Goal: Information Seeking & Learning: Learn about a topic

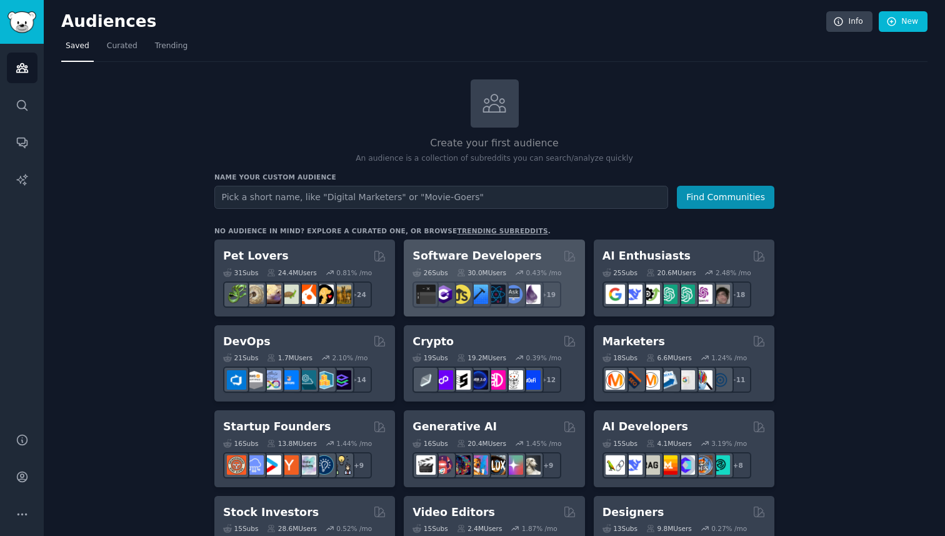
click at [514, 272] on div "26 Sub s 30.0M Users 0.43 % /mo" at bounding box center [493, 272] width 163 height 9
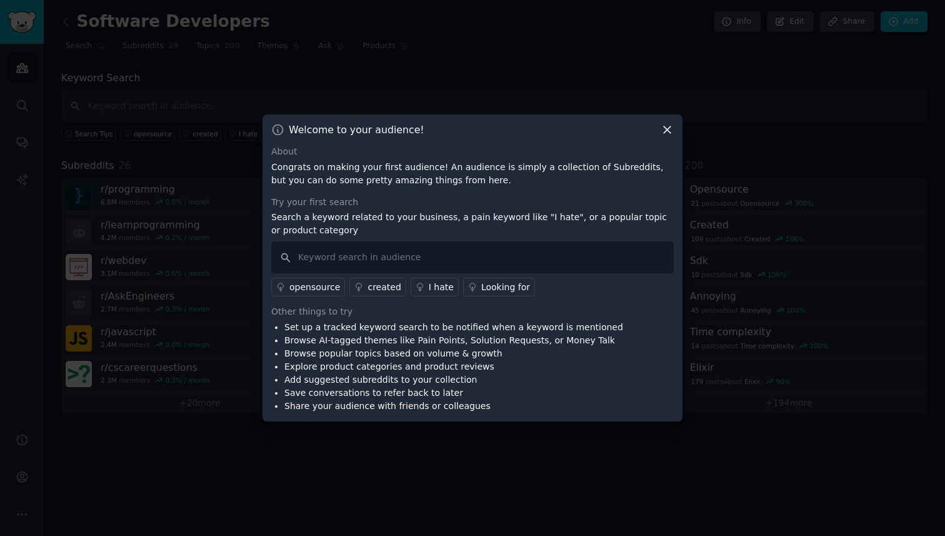
click at [313, 286] on div "opensource" at bounding box center [314, 287] width 51 height 13
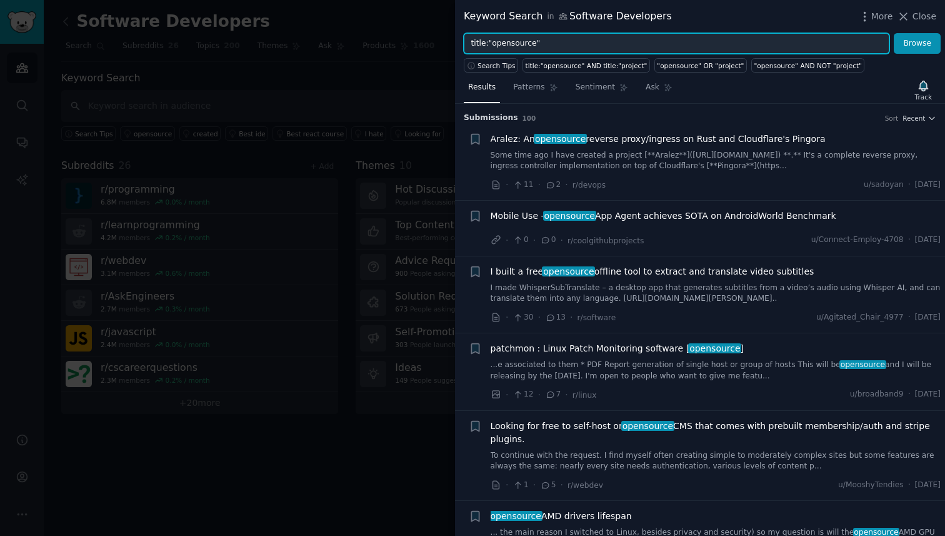
click at [581, 47] on input "title:"opensource"" at bounding box center [677, 43] width 426 height 21
click at [507, 42] on input "title:"opensource"" at bounding box center [677, 43] width 426 height 21
type input "title:"changelog""
click at [894, 33] on button "Browse" at bounding box center [917, 43] width 47 height 21
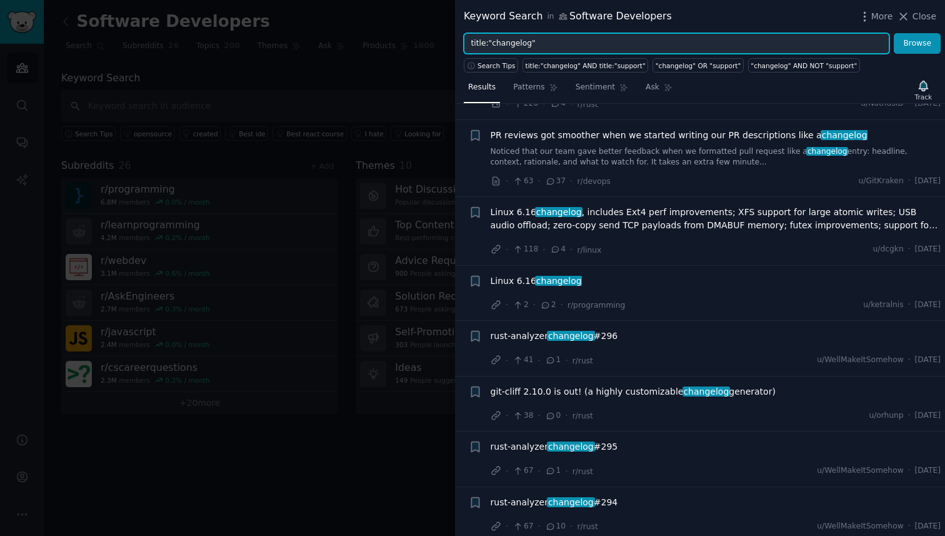
scroll to position [357, 0]
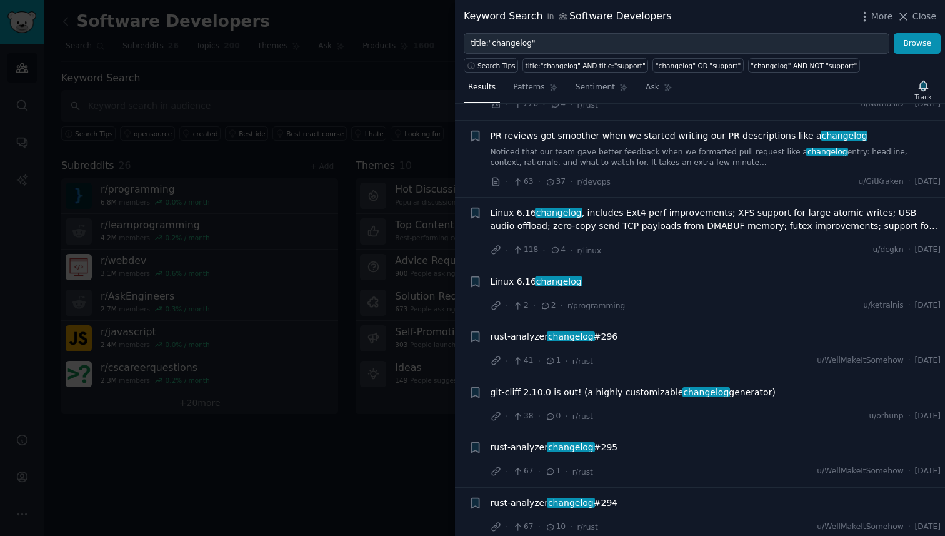
click at [597, 136] on span "PR reviews got smoother when we started writing our PR descriptions like a chan…" at bounding box center [679, 135] width 377 height 13
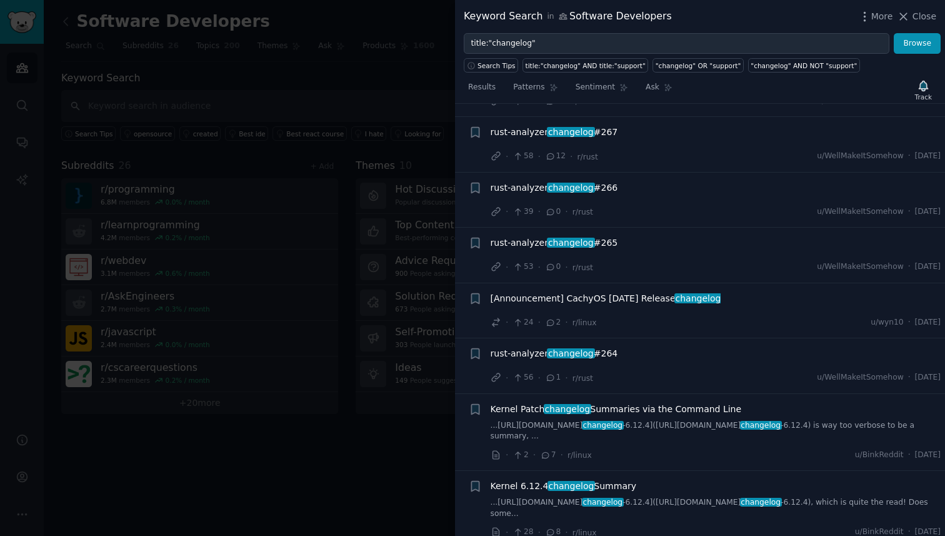
scroll to position [3057, 0]
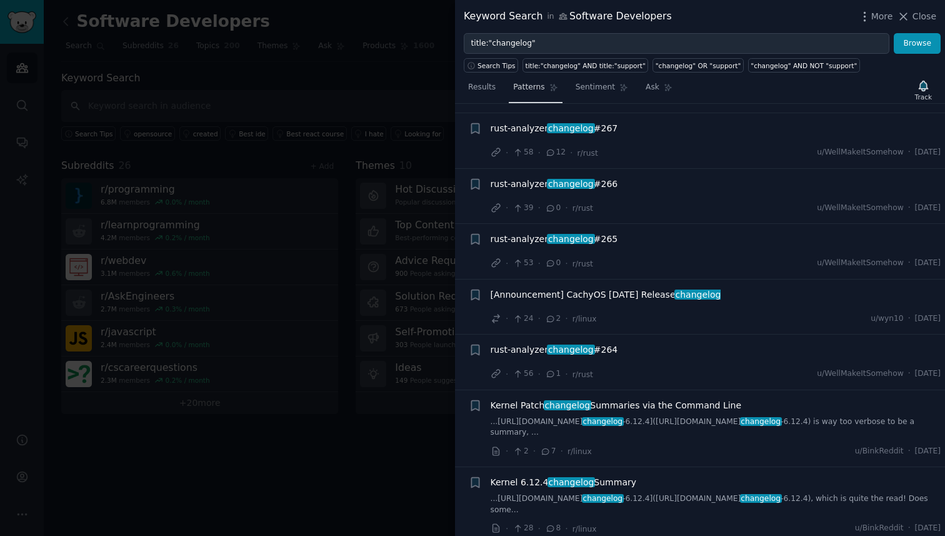
click at [536, 85] on span "Patterns" at bounding box center [528, 87] width 31 height 11
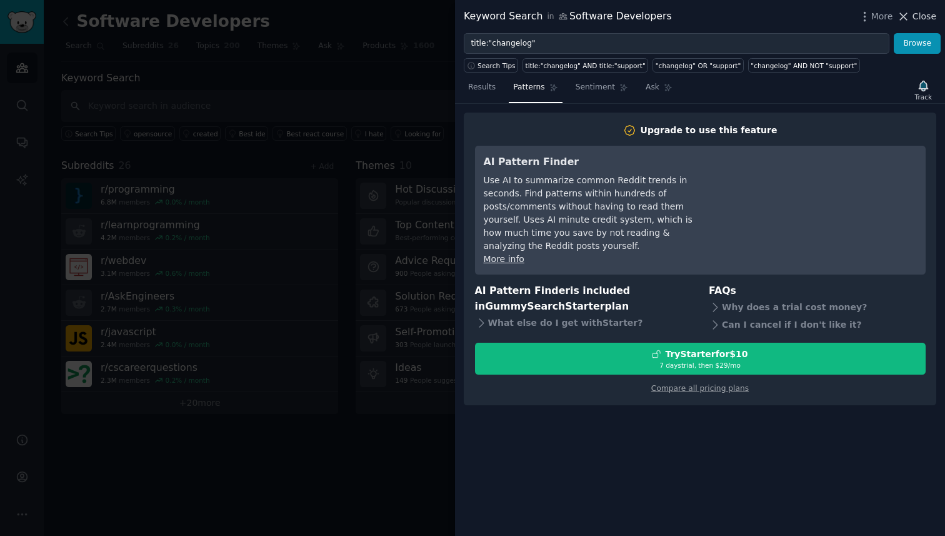
click at [929, 18] on span "Close" at bounding box center [924, 16] width 24 height 13
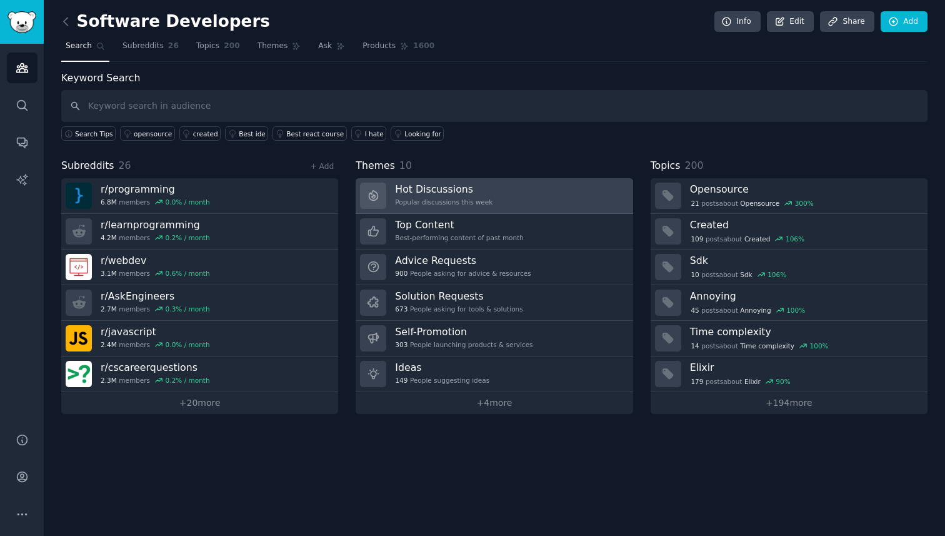
click at [452, 199] on div "Popular discussions this week" at bounding box center [443, 201] width 97 height 9
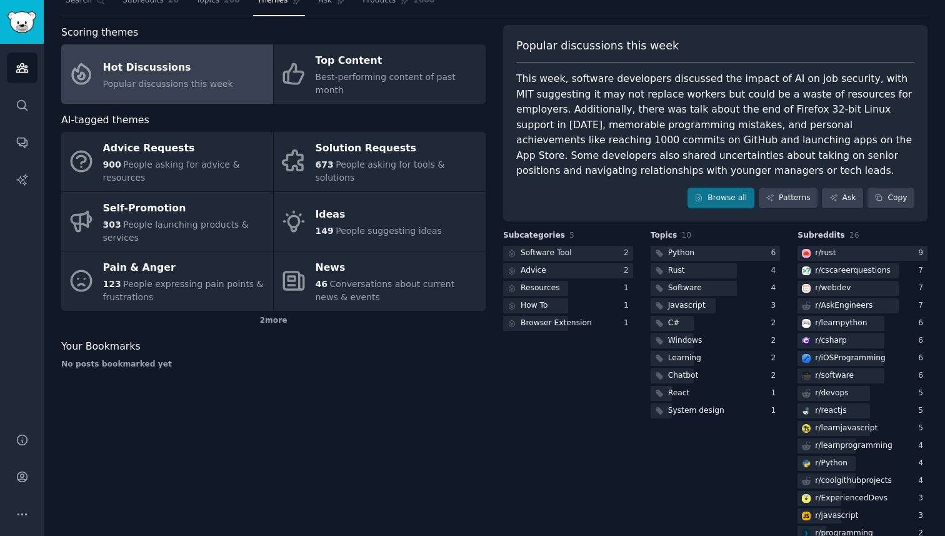
scroll to position [44, 0]
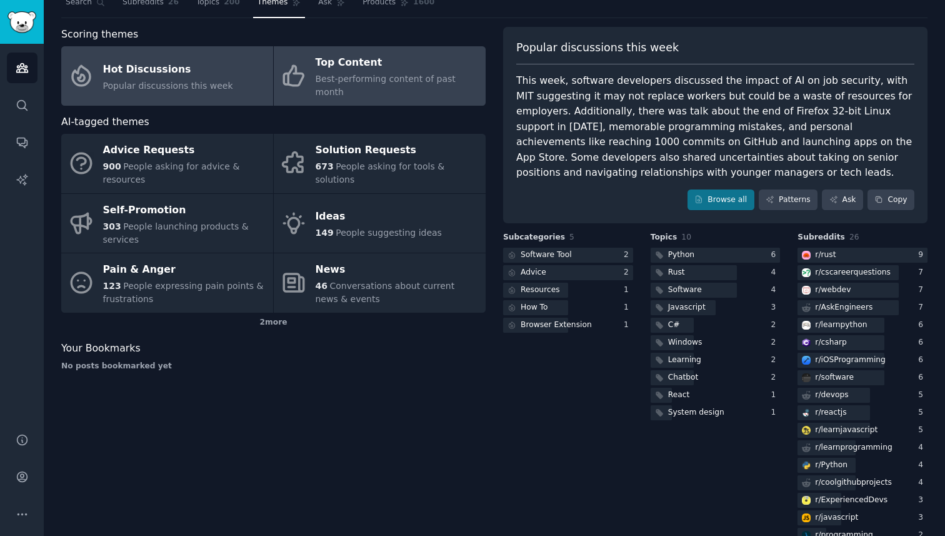
click at [386, 85] on div "Best-performing content of past month" at bounding box center [398, 85] width 164 height 26
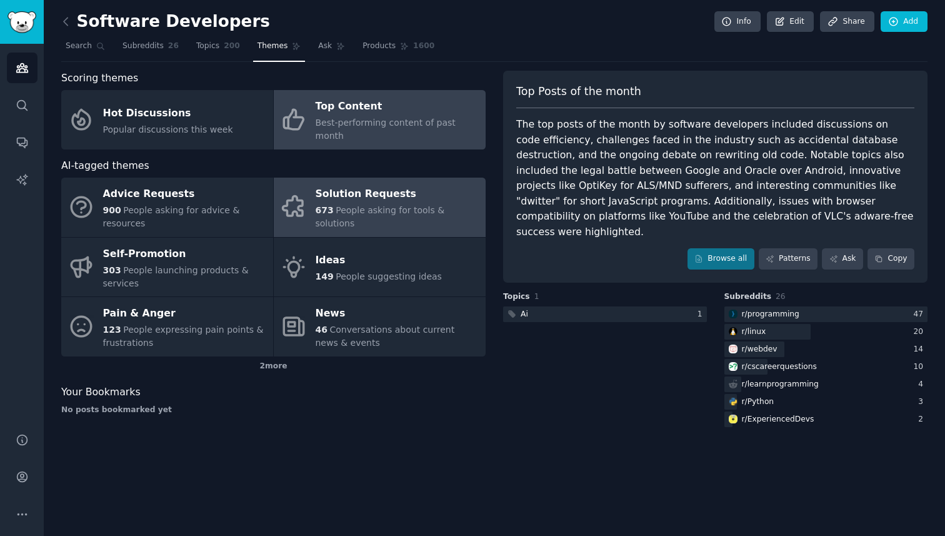
click at [370, 189] on div "Solution Requests" at bounding box center [398, 194] width 164 height 20
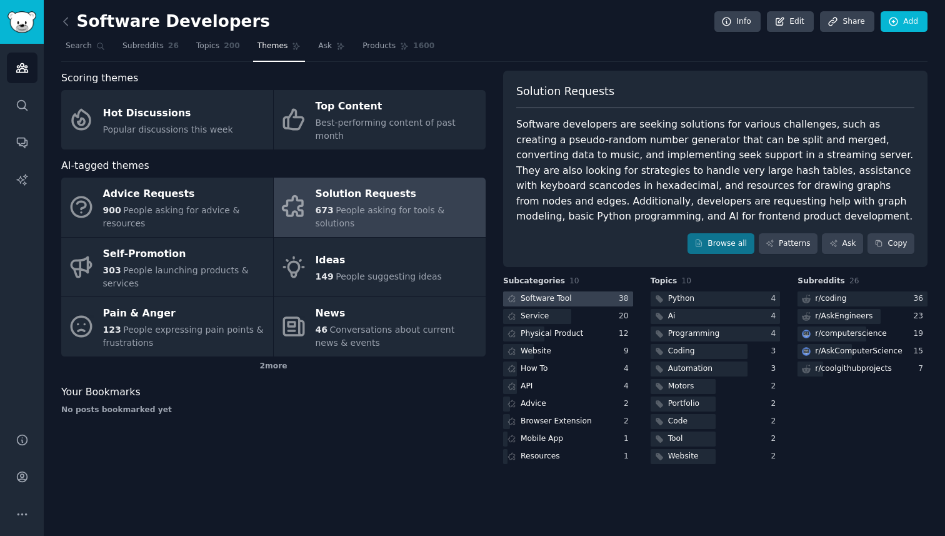
click at [567, 294] on div "Software Tool" at bounding box center [546, 298] width 51 height 11
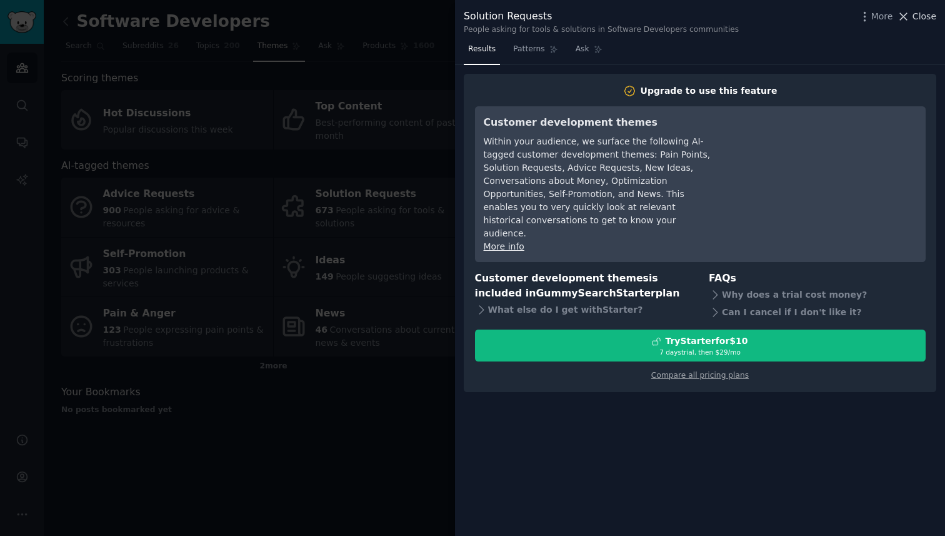
click at [919, 19] on span "Close" at bounding box center [924, 16] width 24 height 13
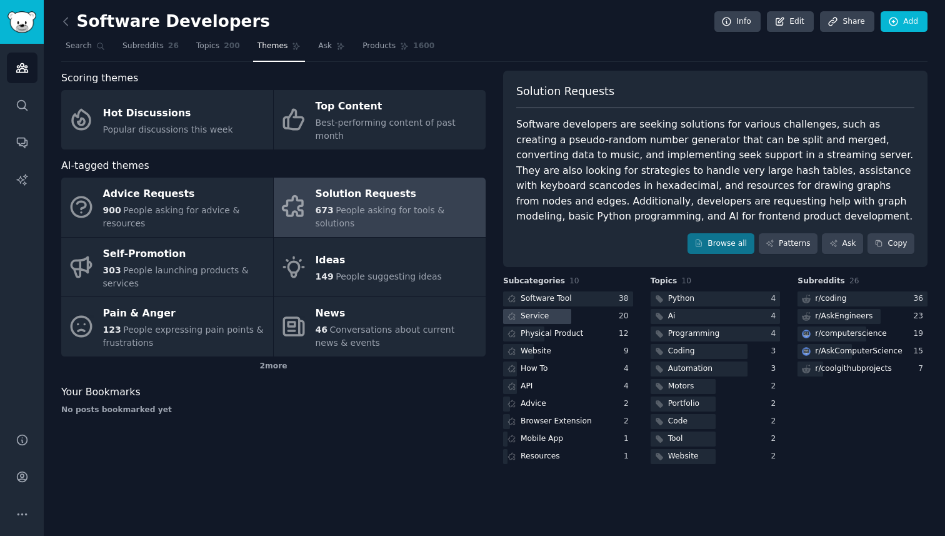
click at [567, 319] on div at bounding box center [537, 317] width 68 height 16
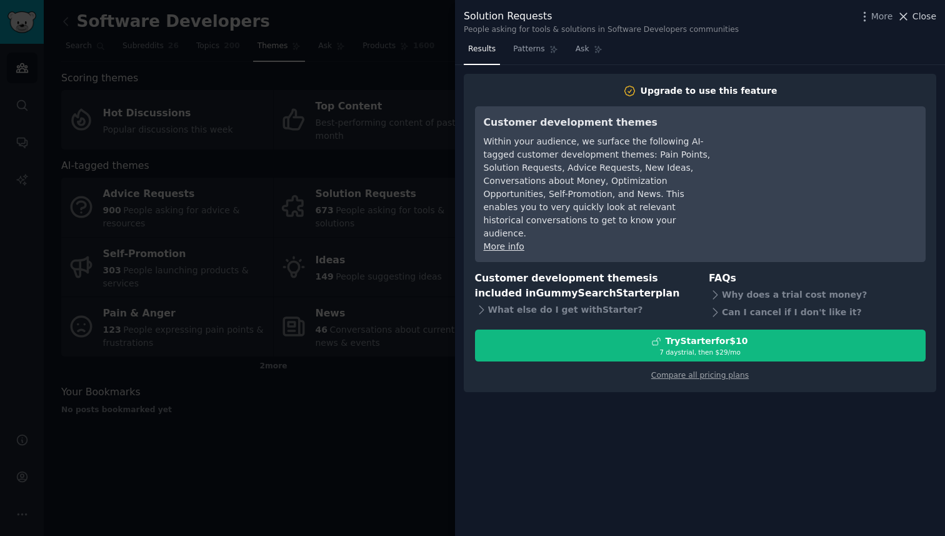
click at [922, 14] on span "Close" at bounding box center [924, 16] width 24 height 13
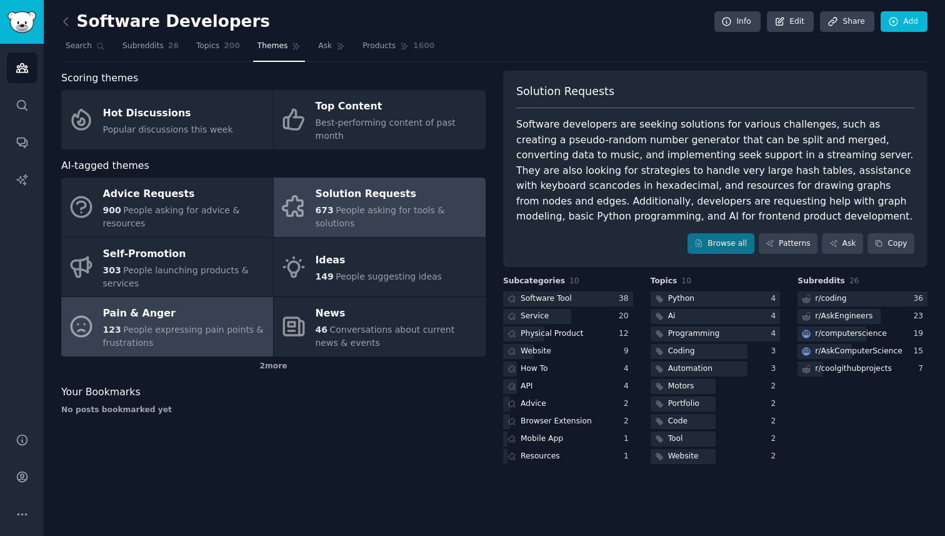
click at [133, 324] on span "People expressing pain points & frustrations" at bounding box center [183, 335] width 161 height 23
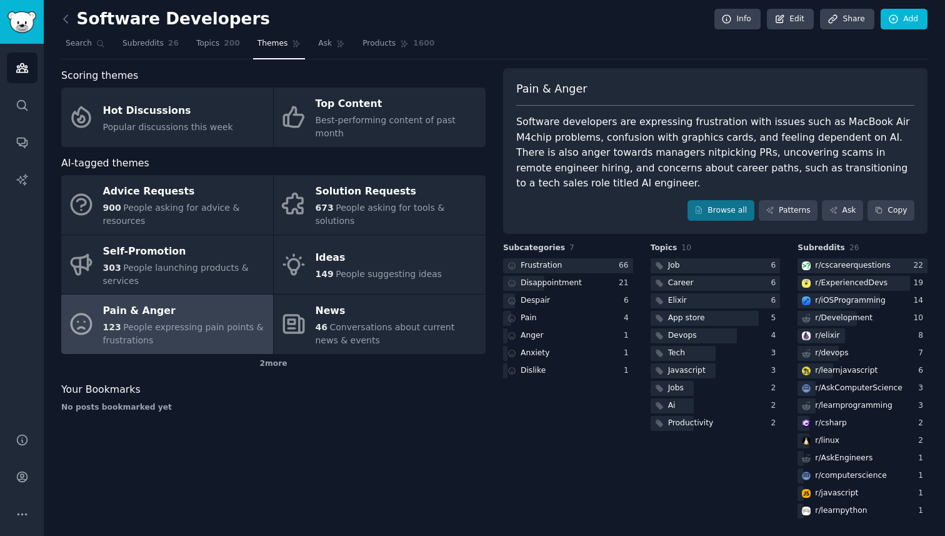
scroll to position [4, 0]
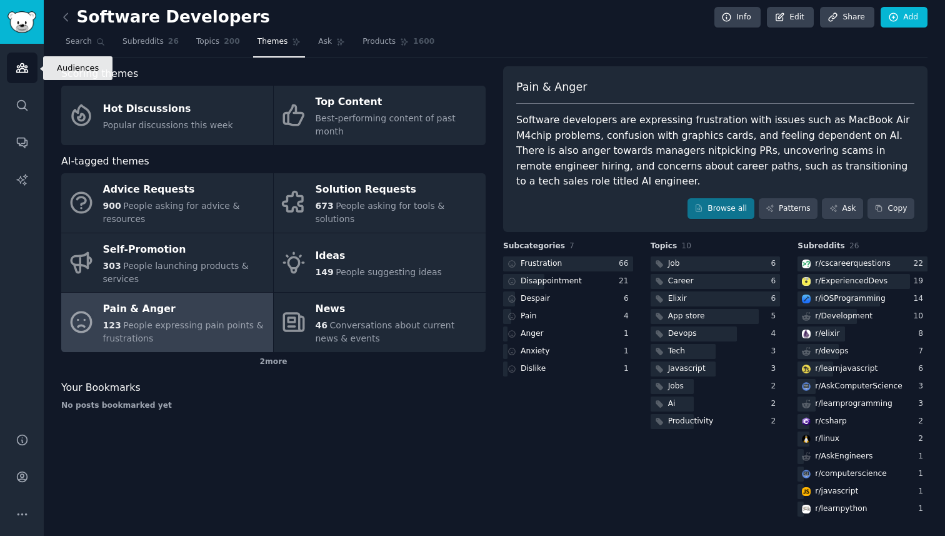
click at [18, 62] on icon "Sidebar" at bounding box center [22, 67] width 13 height 13
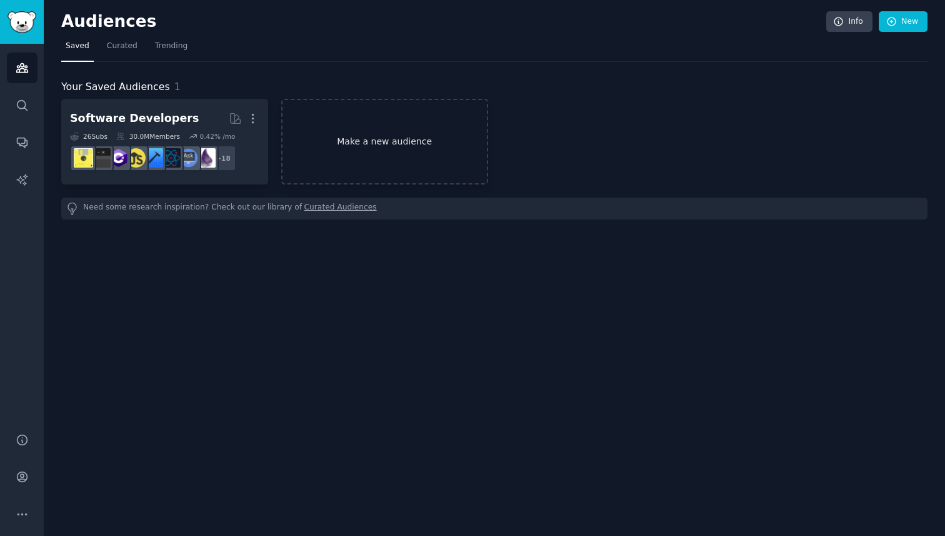
click at [338, 129] on link "Make a new audience" at bounding box center [384, 142] width 207 height 86
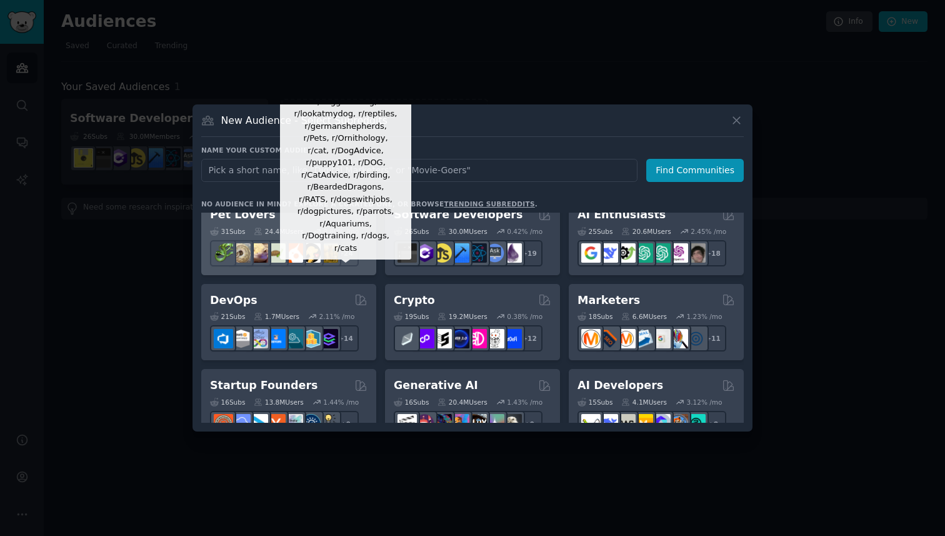
scroll to position [12, 0]
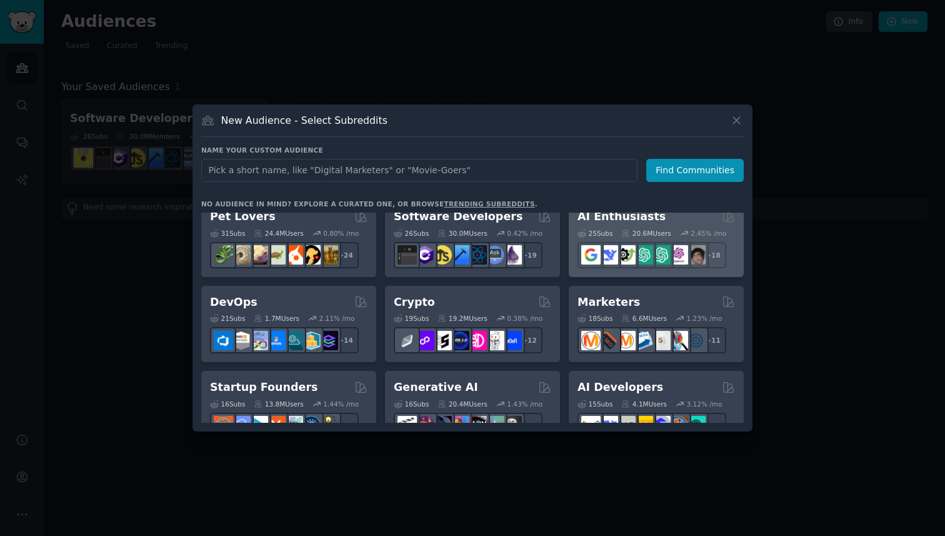
click at [625, 221] on h2 "AI Enthusiasts" at bounding box center [621, 217] width 88 height 16
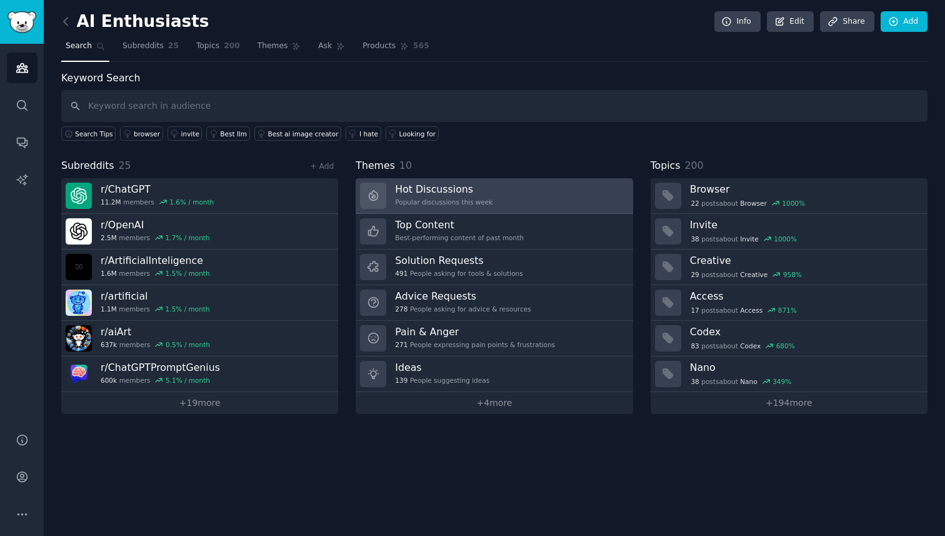
click at [449, 202] on div "Popular discussions this week" at bounding box center [443, 201] width 97 height 9
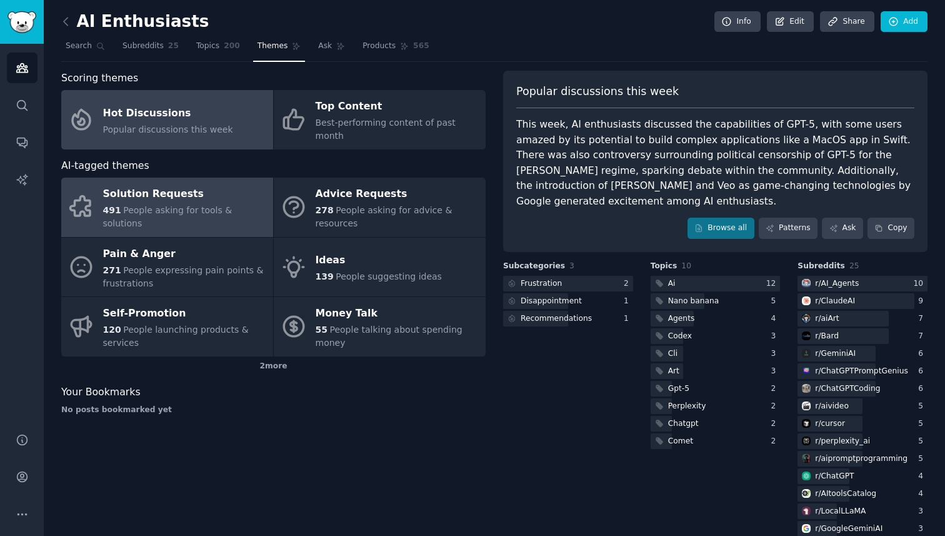
click at [187, 192] on div "Solution Requests" at bounding box center [185, 194] width 164 height 20
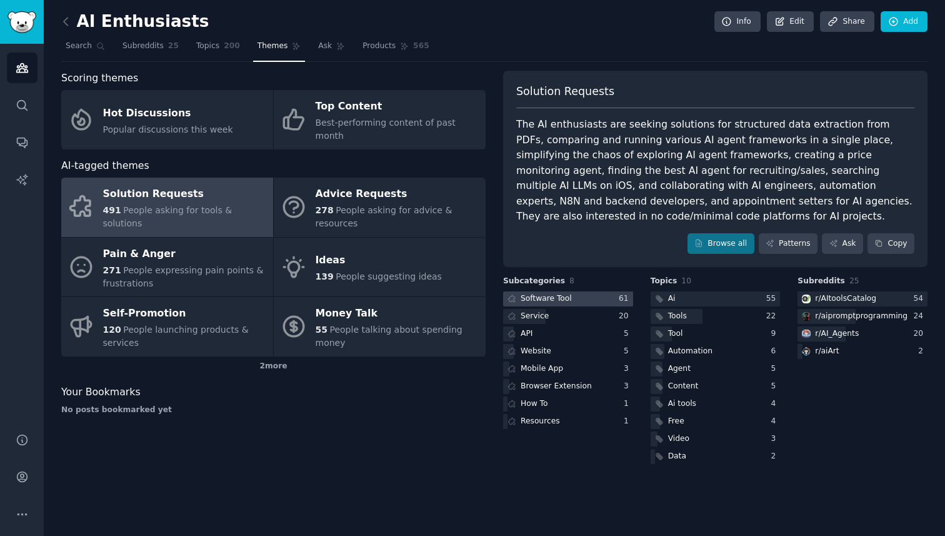
click at [551, 297] on div "Software Tool" at bounding box center [546, 298] width 51 height 11
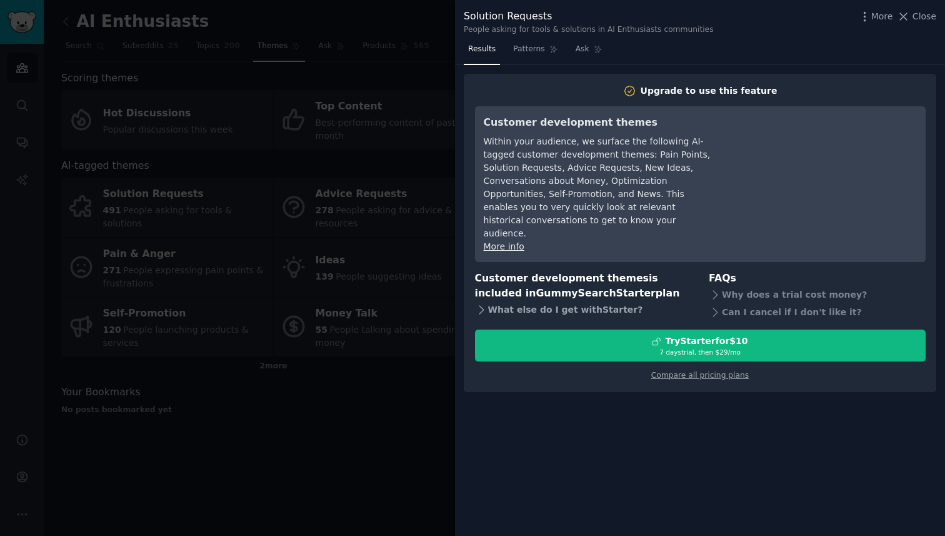
click at [591, 301] on div "What else do I get with Starter ?" at bounding box center [583, 309] width 217 height 17
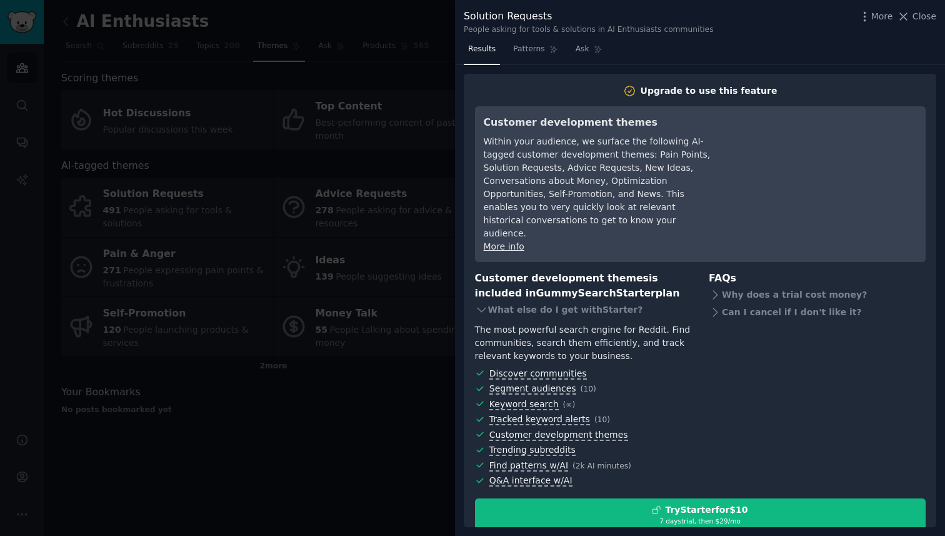
click at [822, 317] on div "FAQs Why does a trial cost money? Can I cancel if I don't like it?" at bounding box center [817, 380] width 217 height 219
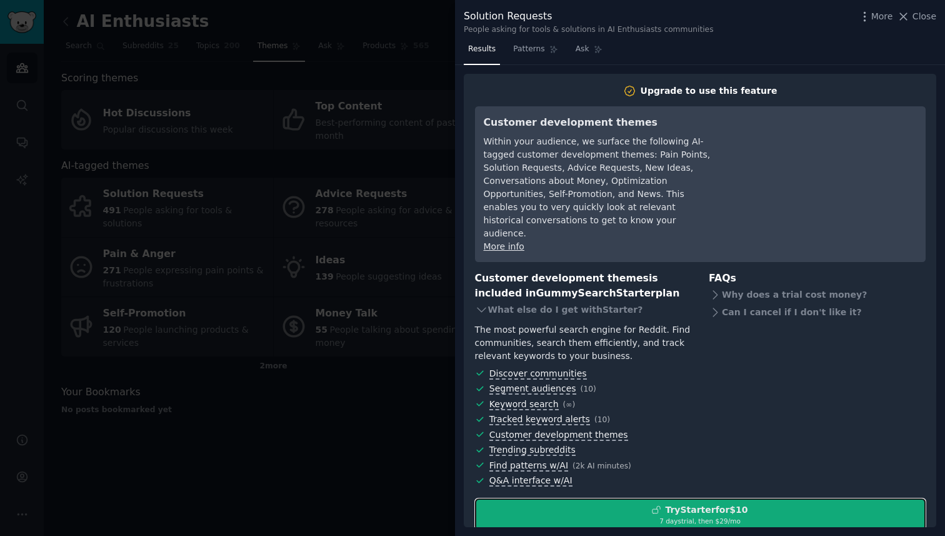
click at [677, 503] on div "Try Starter for $10" at bounding box center [706, 509] width 82 height 13
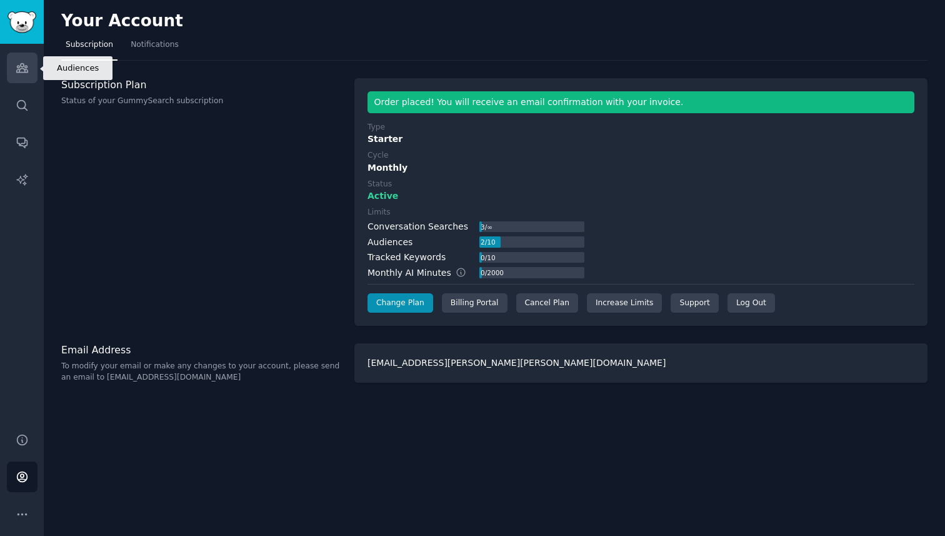
click at [27, 61] on icon "Sidebar" at bounding box center [22, 67] width 13 height 13
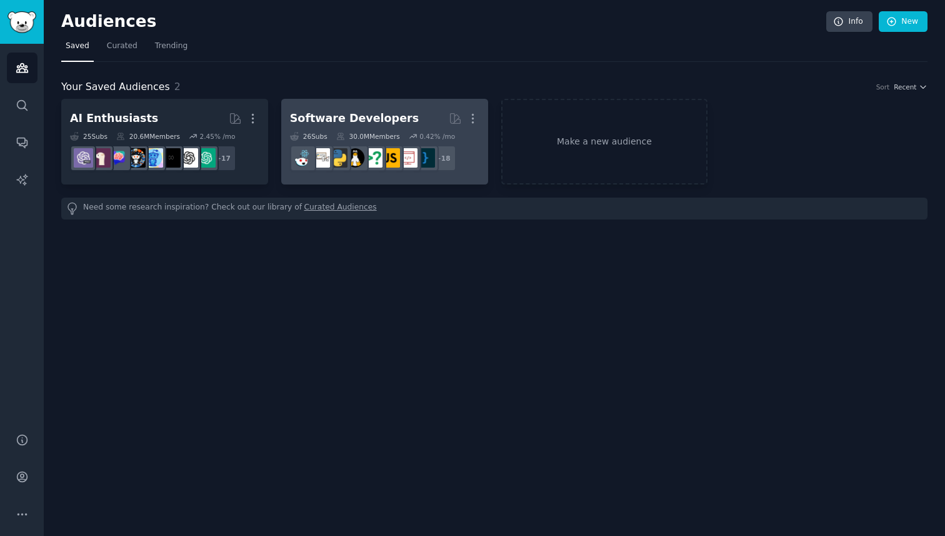
click at [347, 124] on div "Software Developers" at bounding box center [354, 119] width 129 height 16
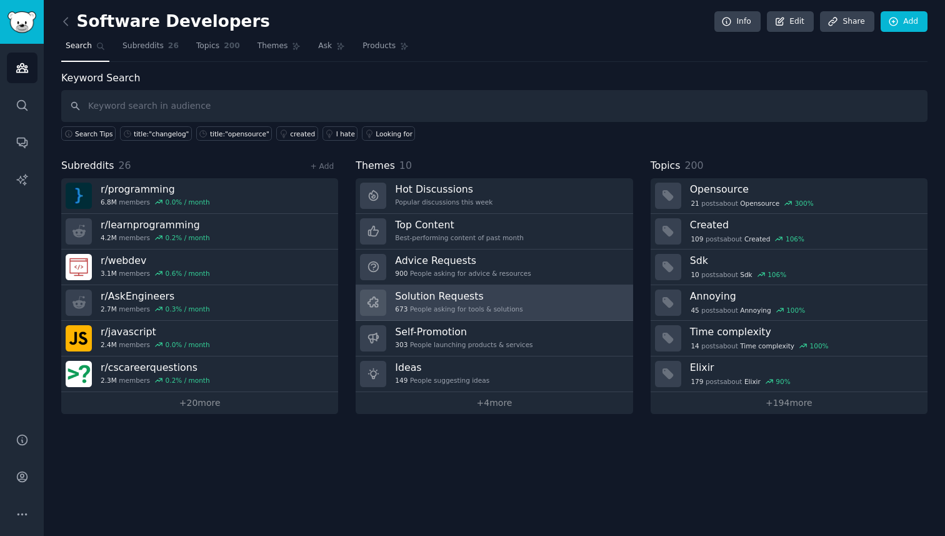
click at [434, 297] on h3 "Solution Requests" at bounding box center [458, 295] width 127 height 13
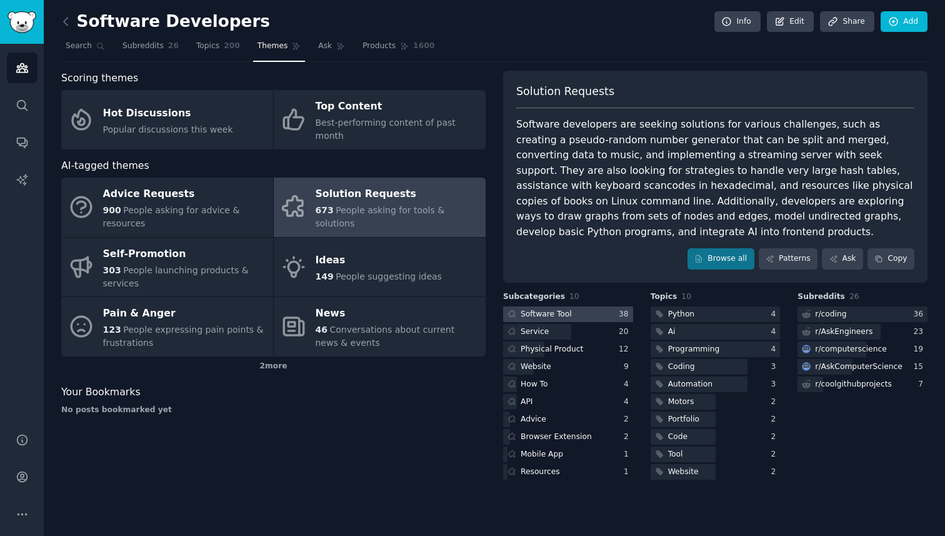
click at [579, 311] on div at bounding box center [568, 314] width 130 height 16
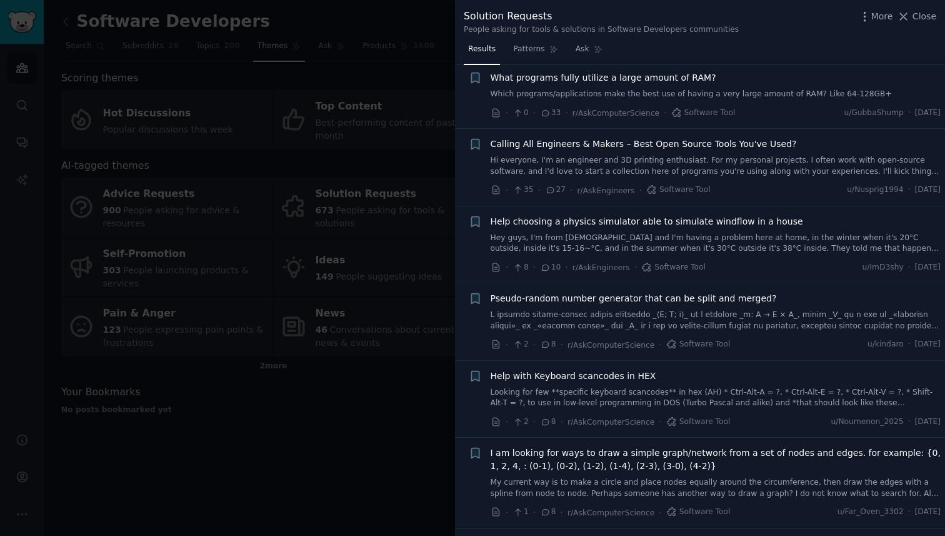
scroll to position [23, 0]
click at [574, 157] on link "Hi everyone, I'm an engineer and 3D printing enthusiast. For my personal projec…" at bounding box center [716, 165] width 451 height 22
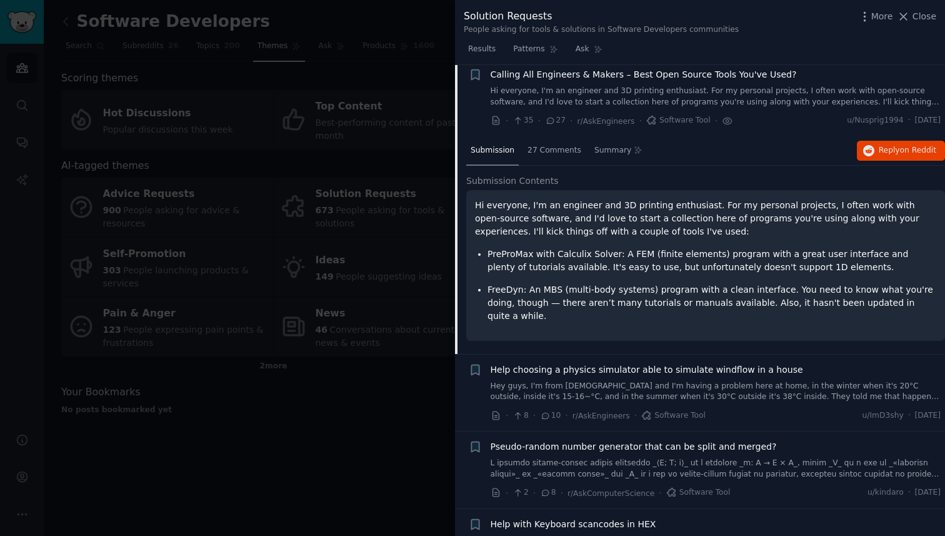
scroll to position [94, 0]
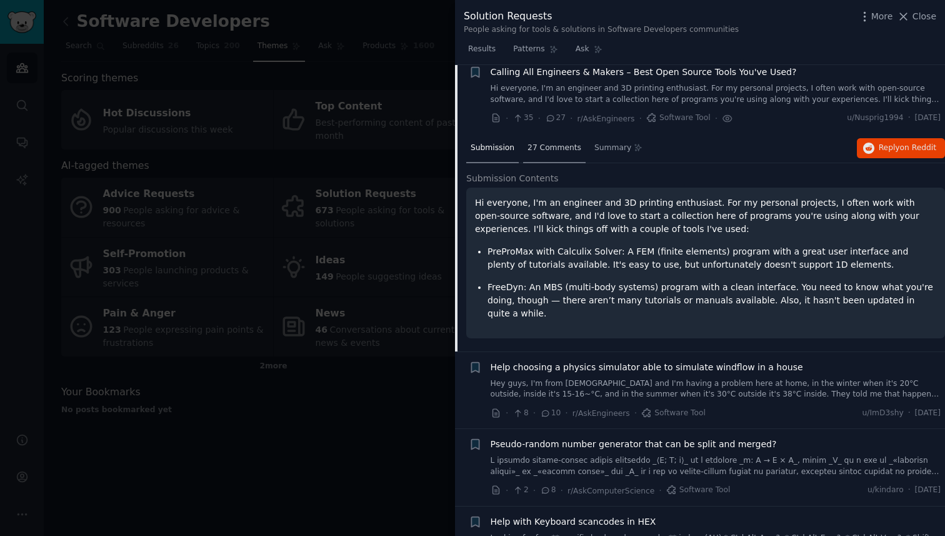
click at [552, 149] on span "27 Comments" at bounding box center [554, 147] width 54 height 11
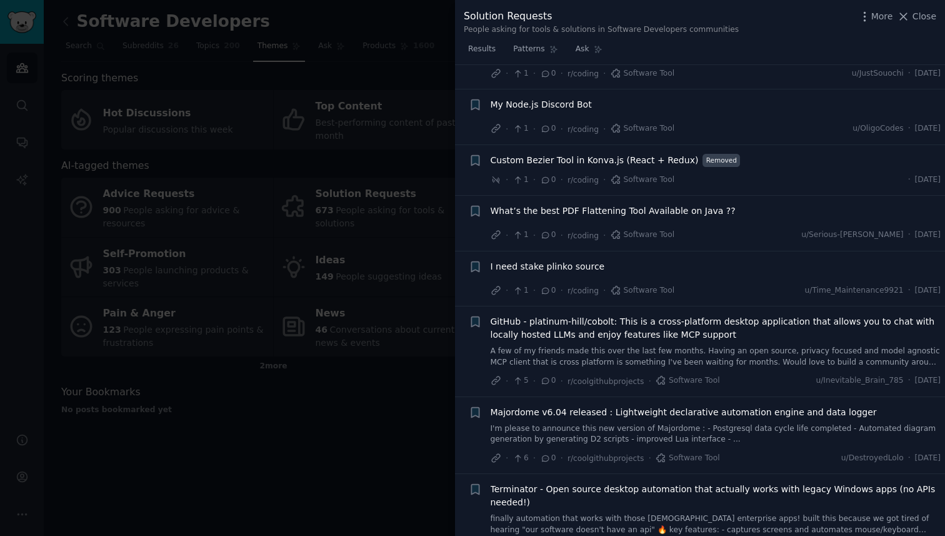
scroll to position [2600, 0]
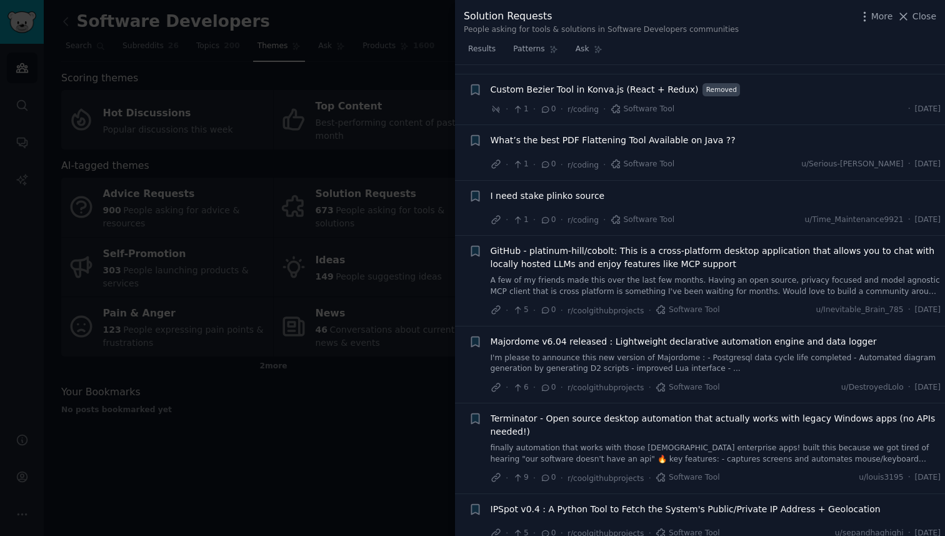
click at [353, 422] on div at bounding box center [472, 268] width 945 height 536
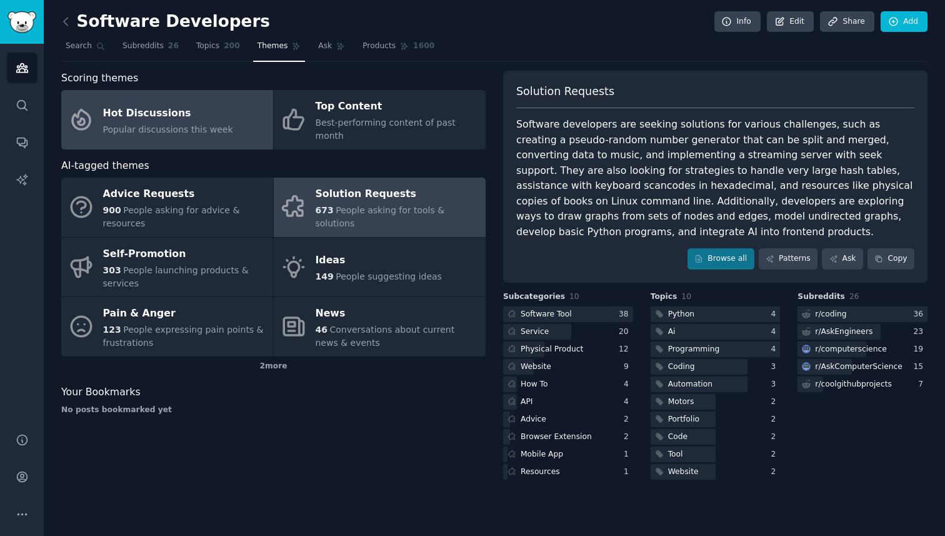
click at [186, 112] on div "Hot Discussions" at bounding box center [168, 113] width 130 height 20
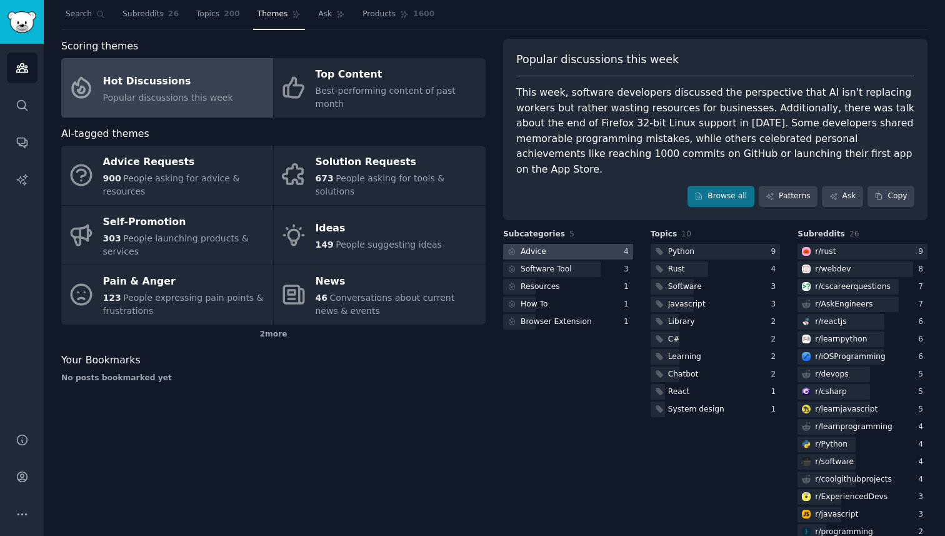
scroll to position [34, 0]
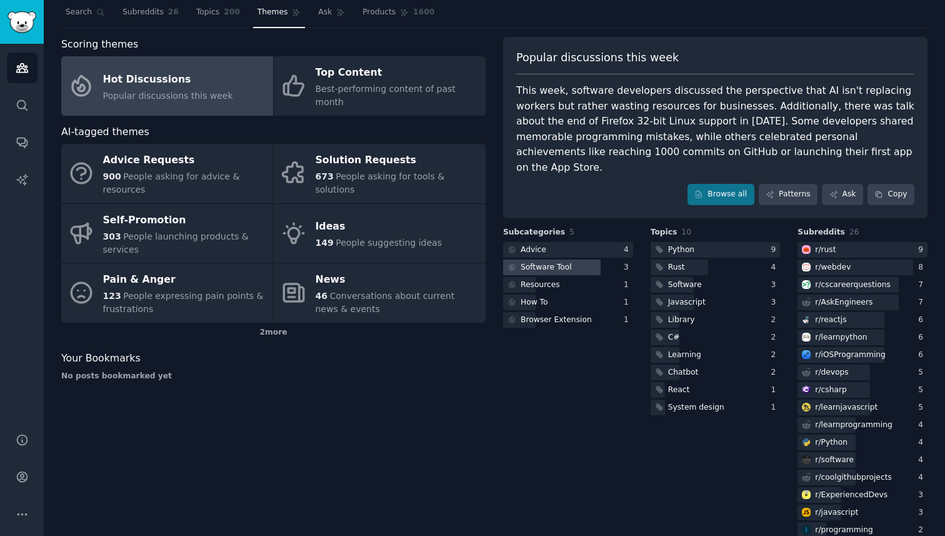
click at [588, 259] on div at bounding box center [551, 267] width 97 height 16
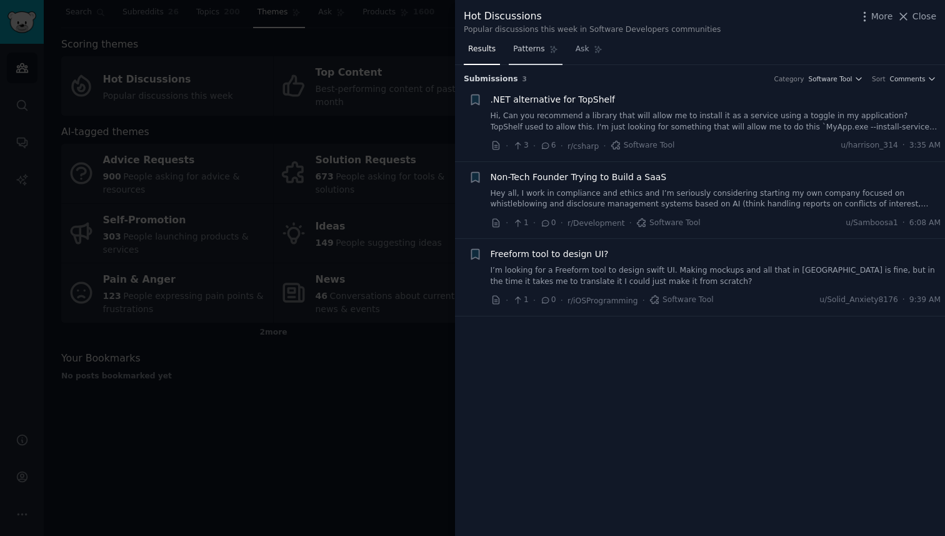
click at [524, 52] on span "Patterns" at bounding box center [528, 49] width 31 height 11
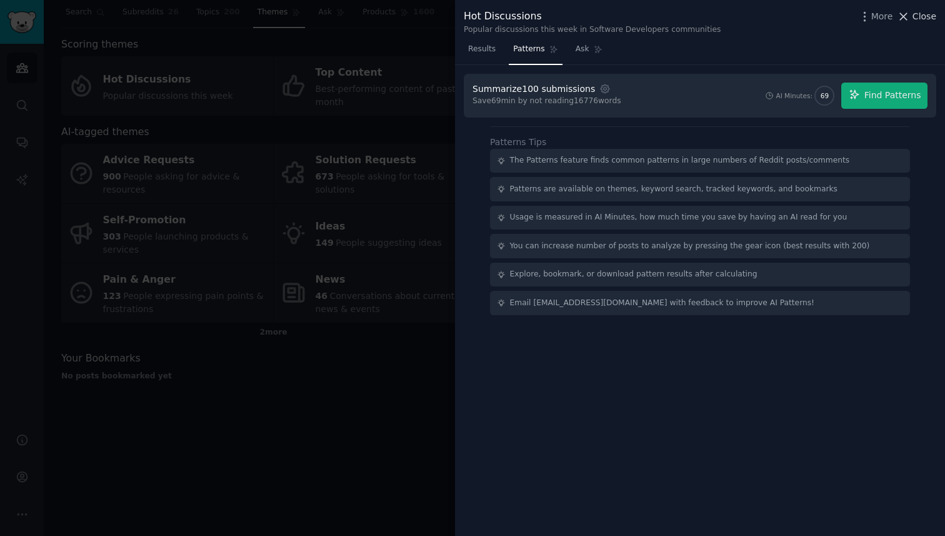
click at [919, 18] on span "Close" at bounding box center [924, 16] width 24 height 13
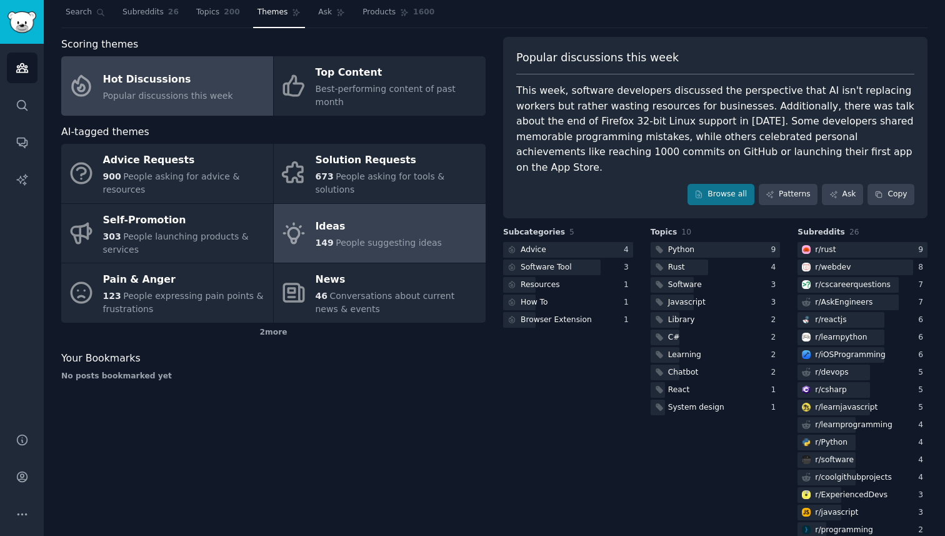
click at [395, 236] on div "149 People suggesting ideas" at bounding box center [379, 242] width 126 height 13
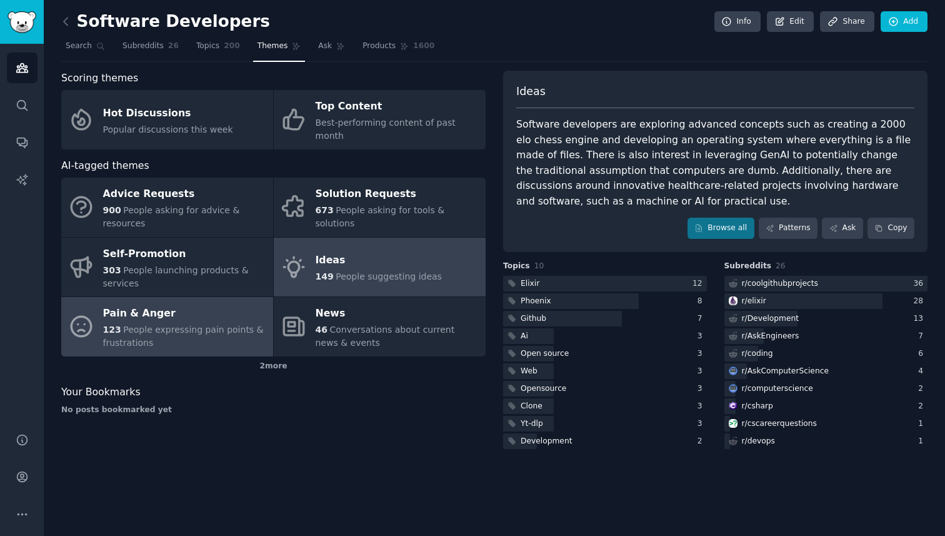
click at [166, 324] on span "People expressing pain points & frustrations" at bounding box center [183, 335] width 161 height 23
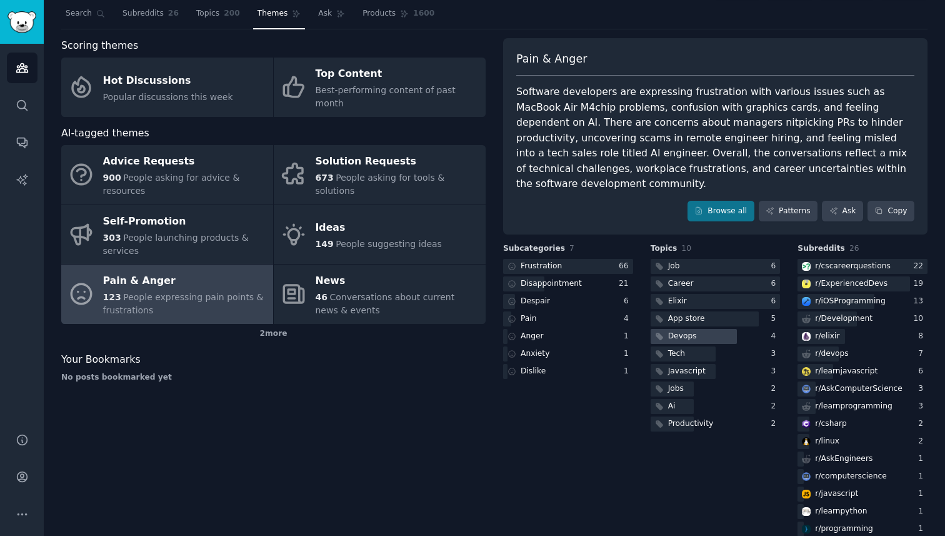
scroll to position [37, 0]
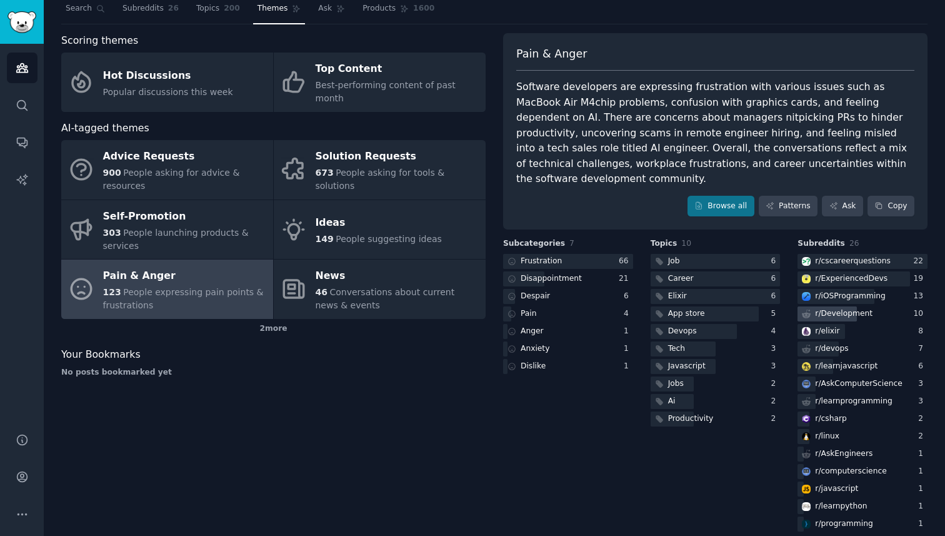
click at [824, 308] on div "r/ Development" at bounding box center [843, 313] width 57 height 11
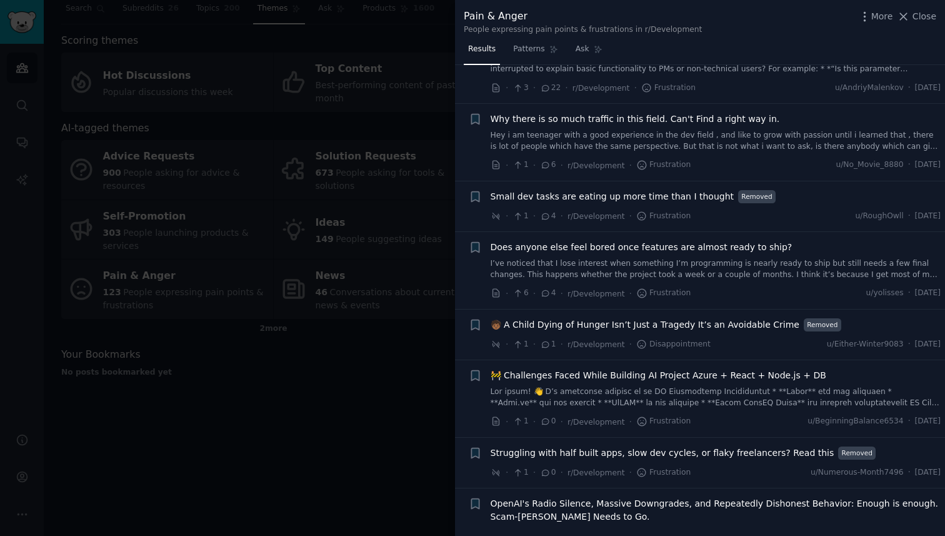
scroll to position [156, 0]
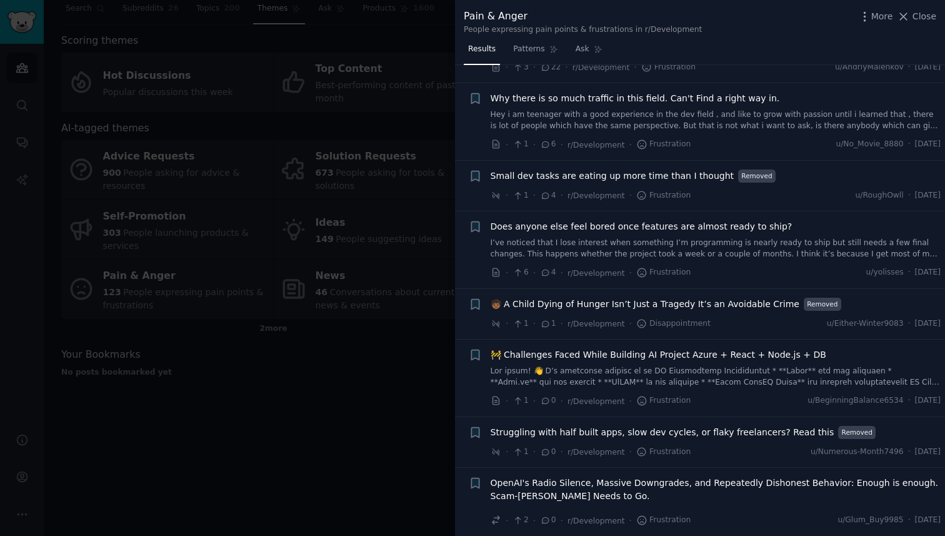
click at [364, 422] on div at bounding box center [472, 268] width 945 height 536
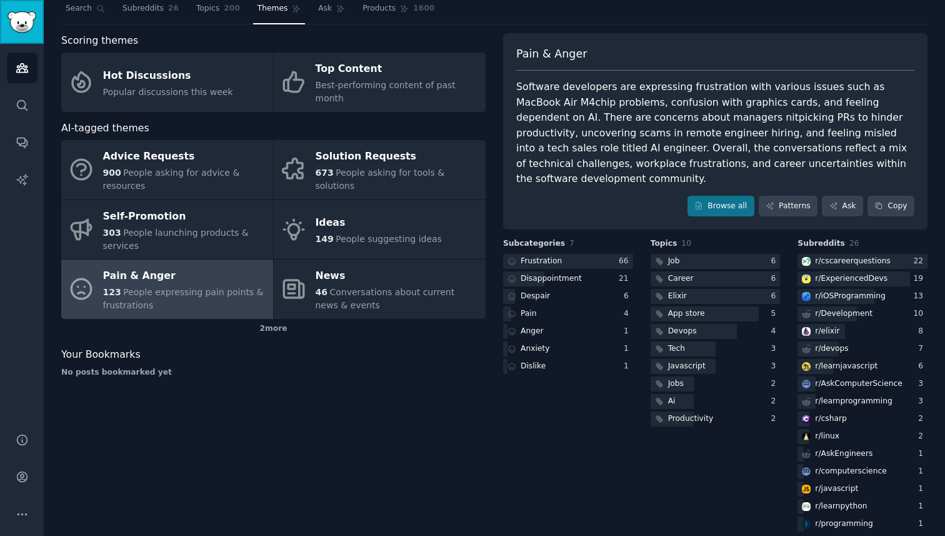
click at [19, 21] on img "Sidebar" at bounding box center [21, 22] width 29 height 22
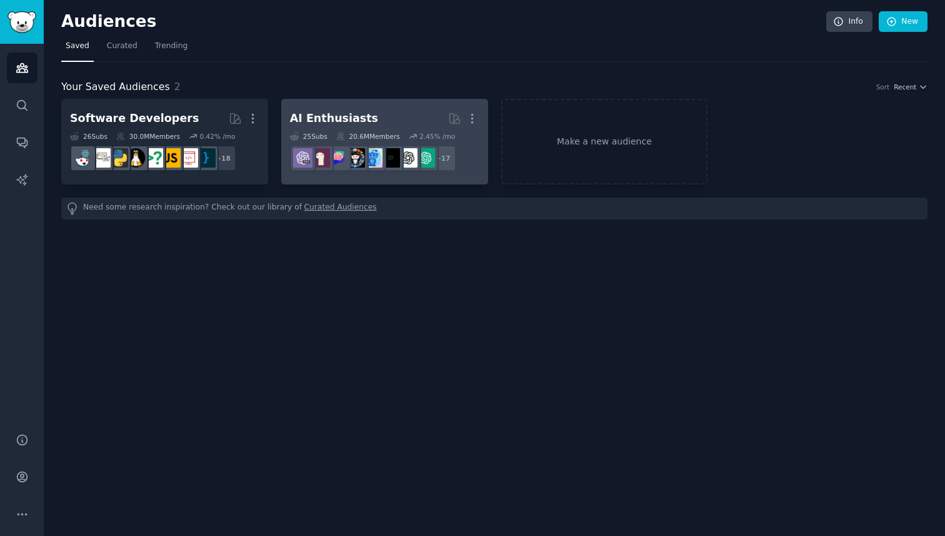
click at [407, 136] on div "25 Sub s 20.6M Members 2.45 % /mo" at bounding box center [384, 136] width 189 height 9
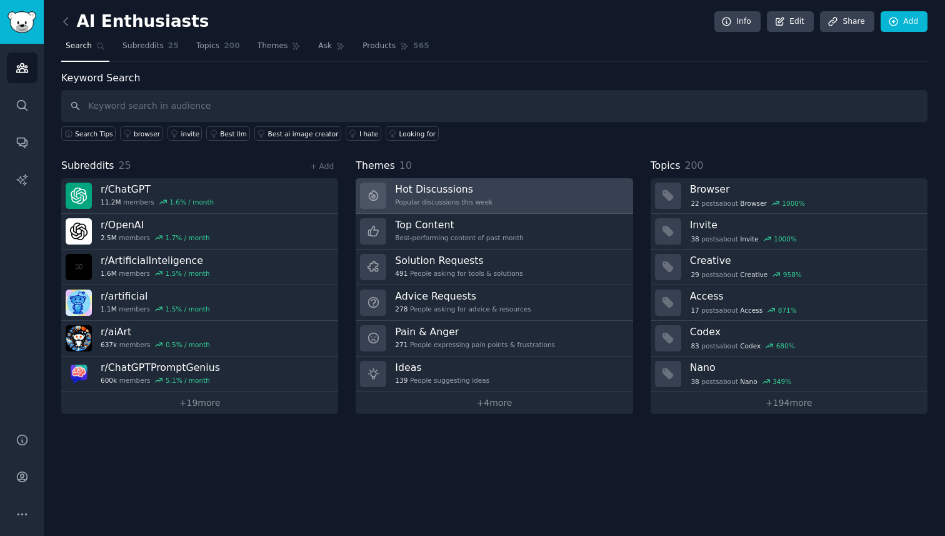
click at [427, 194] on h3 "Hot Discussions" at bounding box center [443, 188] width 97 height 13
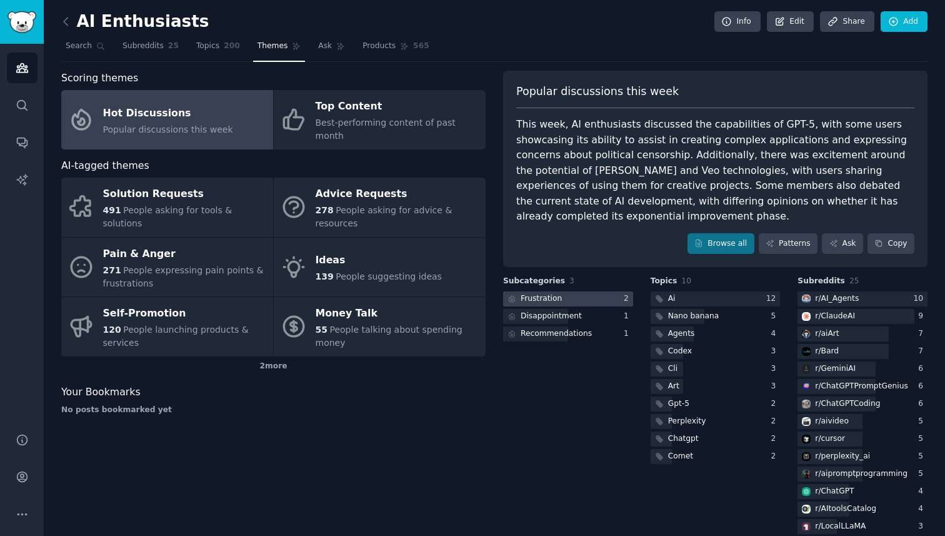
click at [571, 292] on div at bounding box center [568, 299] width 130 height 16
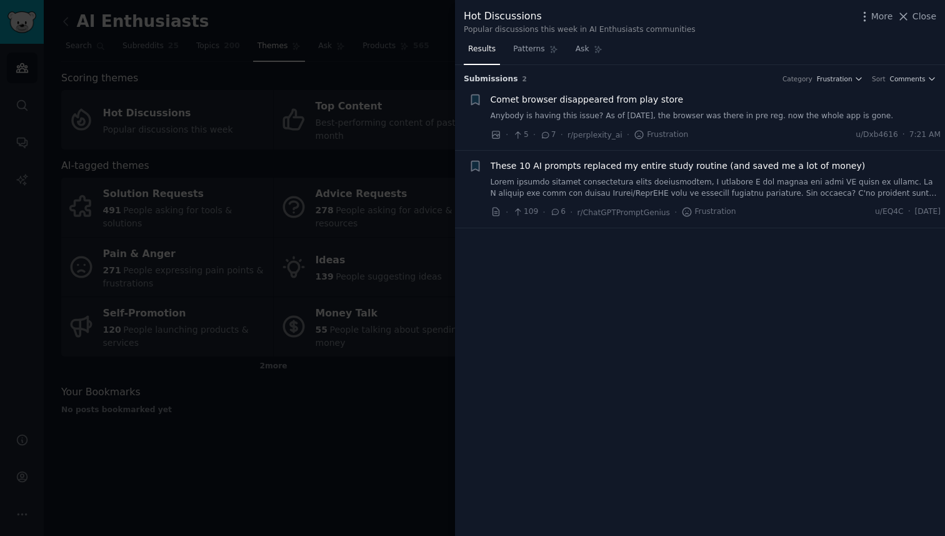
click at [536, 187] on link at bounding box center [716, 188] width 451 height 22
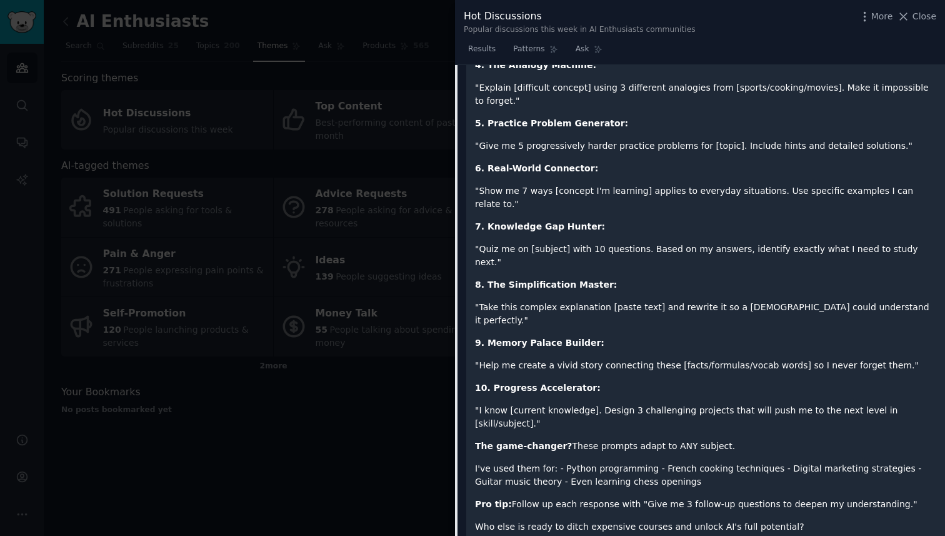
scroll to position [528, 0]
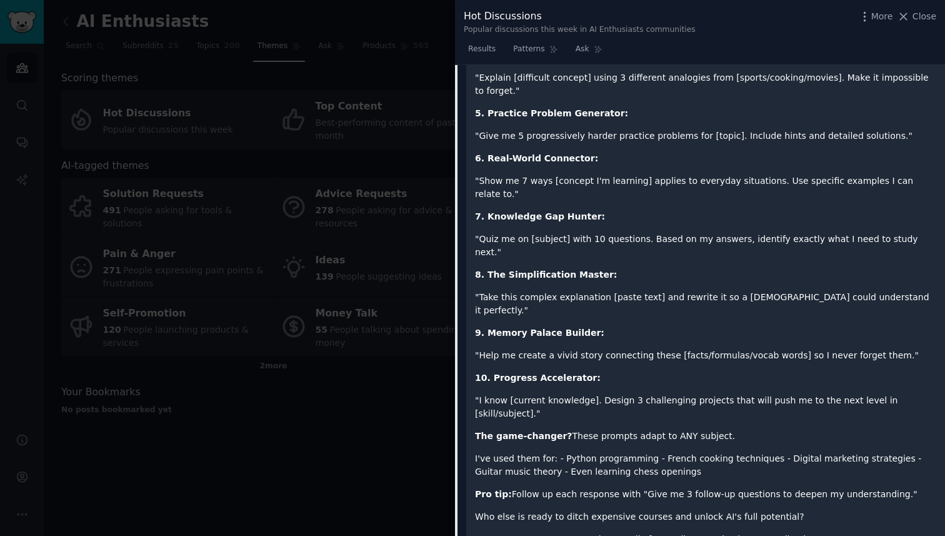
click at [411, 411] on div at bounding box center [472, 268] width 945 height 536
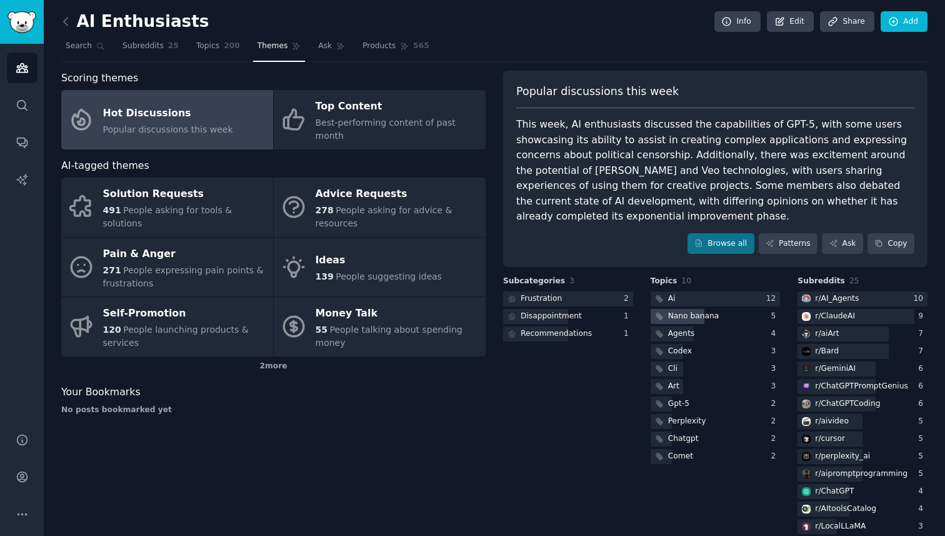
click at [672, 314] on div "Nano banana" at bounding box center [693, 316] width 51 height 11
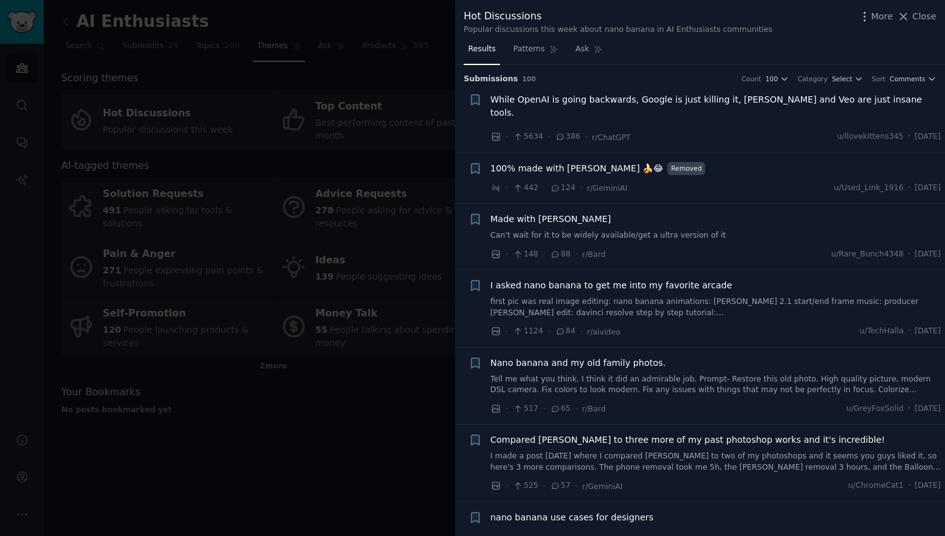
click at [586, 162] on span "100% made with Nano Banana 🍌😂" at bounding box center [577, 168] width 173 height 13
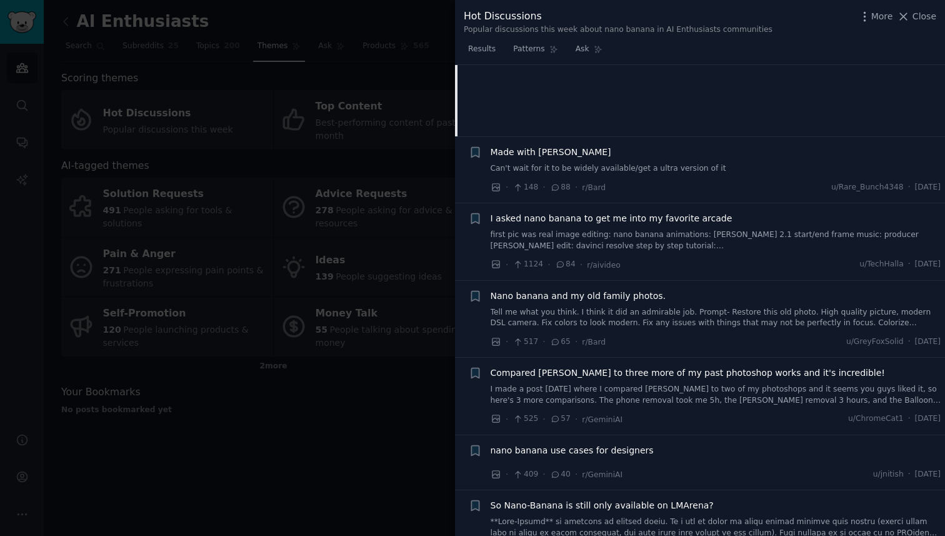
scroll to position [256, 0]
click at [556, 287] on span "Nano banana and my old family photos." at bounding box center [579, 293] width 176 height 13
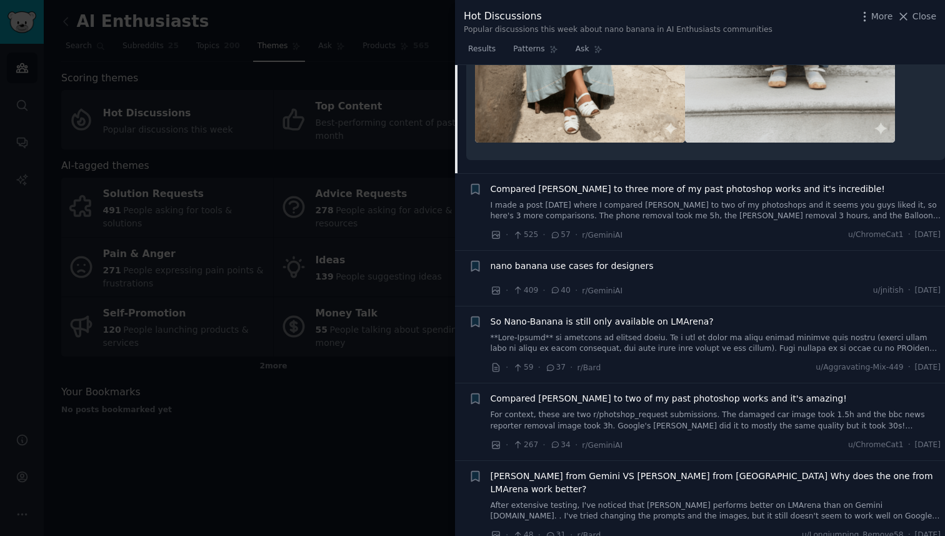
scroll to position [3574, 0]
click at [551, 261] on span "nano banana use cases for designers" at bounding box center [572, 267] width 163 height 13
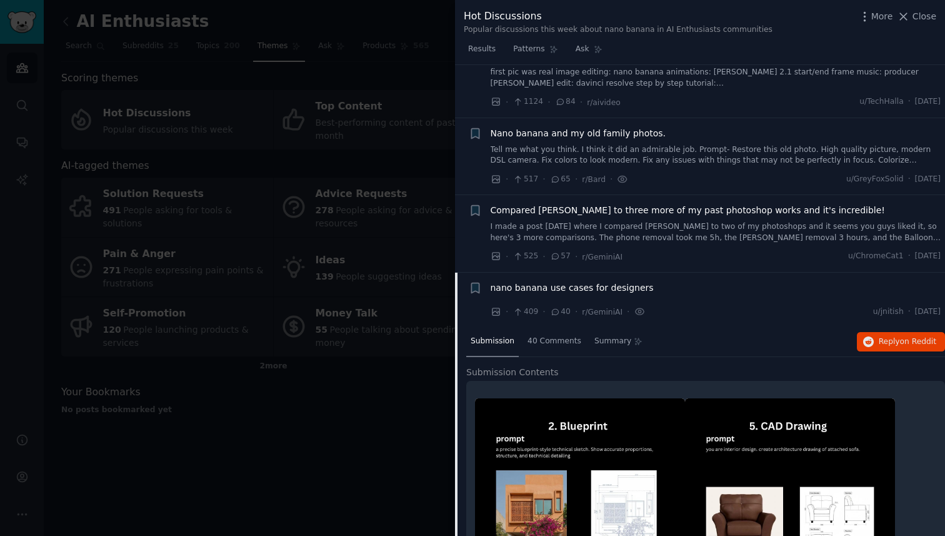
scroll to position [213, 0]
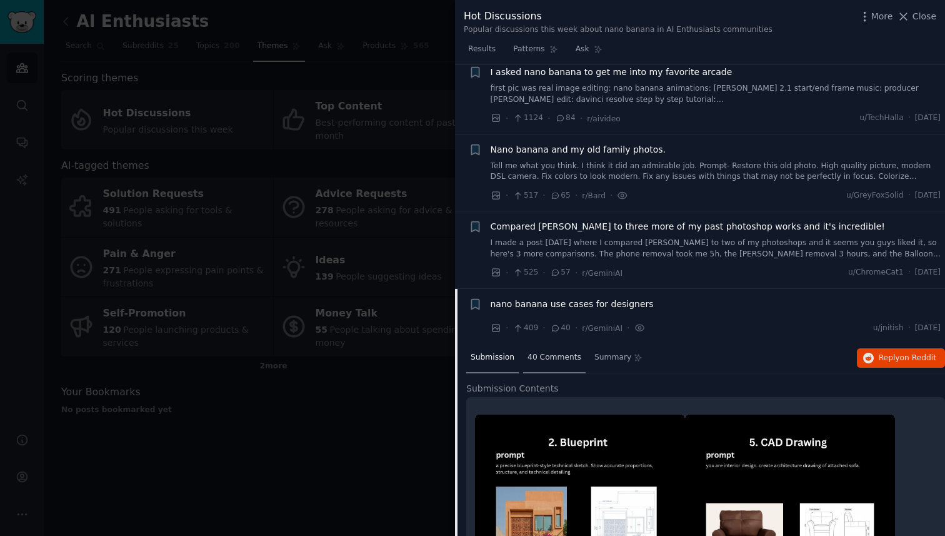
click at [543, 352] on span "40 Comments" at bounding box center [554, 357] width 54 height 11
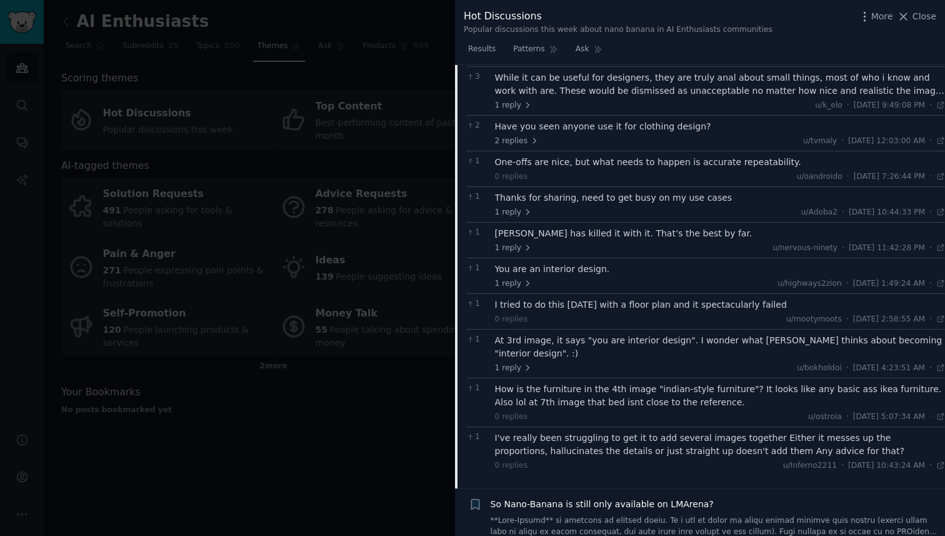
scroll to position [711, 0]
click at [311, 367] on div at bounding box center [472, 268] width 945 height 536
